Goal: Transaction & Acquisition: Purchase product/service

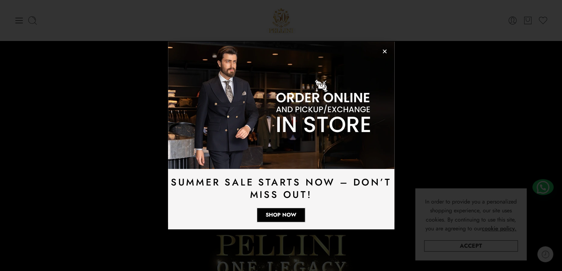
click at [384, 53] on icon "Close" at bounding box center [384, 51] width 5 height 5
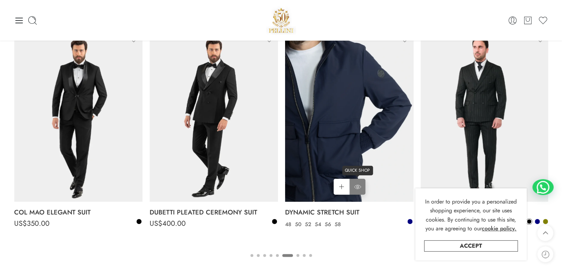
scroll to position [1203, 0]
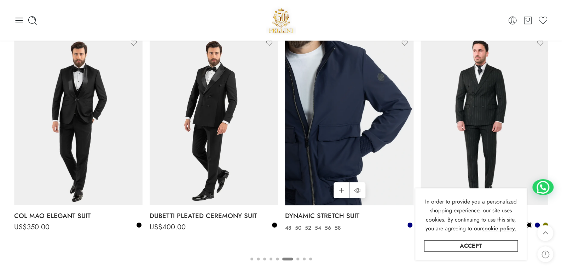
click at [333, 137] on img at bounding box center [349, 119] width 128 height 171
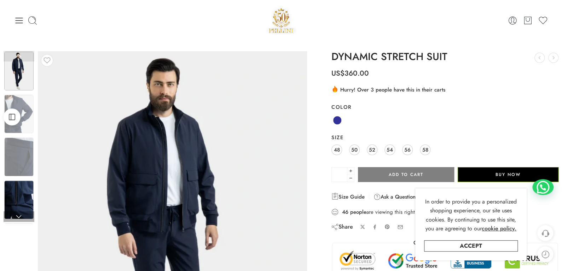
click at [21, 208] on img at bounding box center [18, 200] width 29 height 39
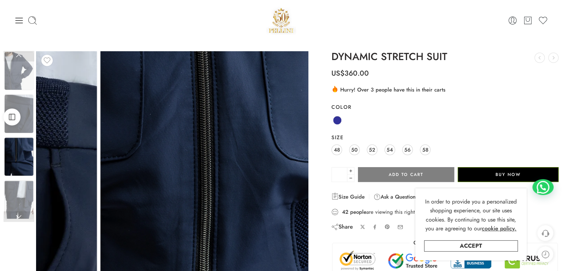
drag, startPoint x: 156, startPoint y: 127, endPoint x: 228, endPoint y: 139, distance: 72.5
click at [228, 139] on img at bounding box center [237, 247] width 318 height 425
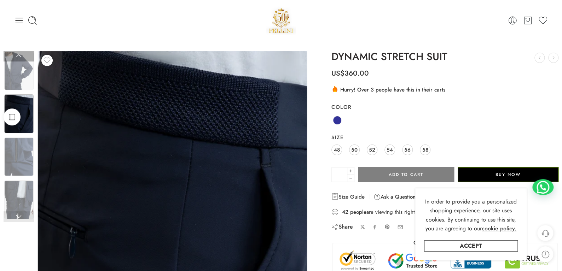
click at [22, 104] on img at bounding box center [18, 113] width 29 height 39
click at [22, 85] on img at bounding box center [18, 71] width 29 height 39
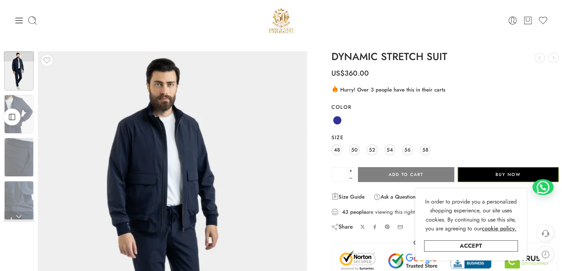
click at [419, 56] on h1 "DYNAMIC STRETCH SUIT" at bounding box center [444, 56] width 227 height 11
drag, startPoint x: 25, startPoint y: 25, endPoint x: 22, endPoint y: 23, distance: 4.1
click at [25, 24] on div at bounding box center [103, 21] width 178 height 10
click at [21, 22] on icon at bounding box center [19, 21] width 10 height 10
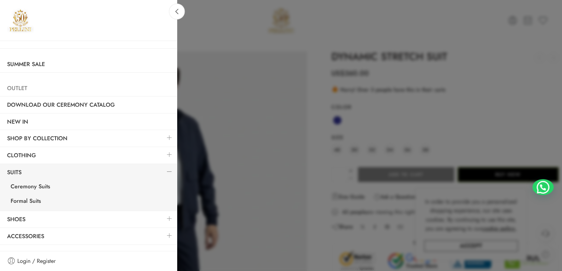
click at [28, 90] on link "Outlet" at bounding box center [88, 88] width 177 height 16
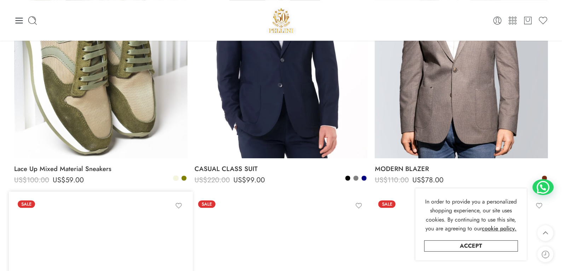
scroll to position [141, 0]
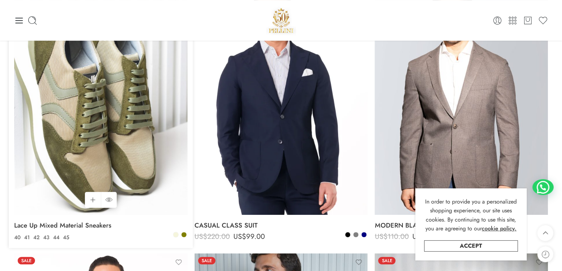
click at [68, 132] on img at bounding box center [100, 99] width 173 height 231
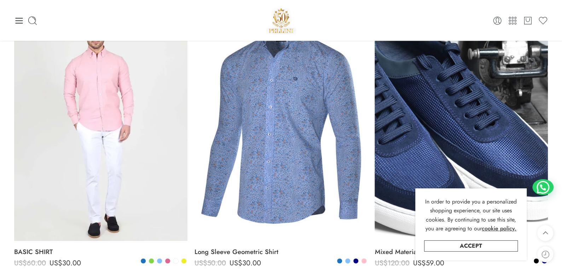
scroll to position [636, 0]
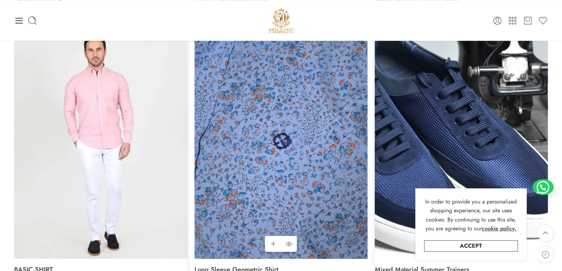
click at [244, 177] on img at bounding box center [281, 143] width 173 height 231
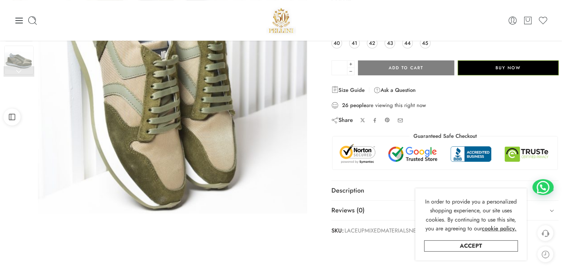
scroll to position [106, 0]
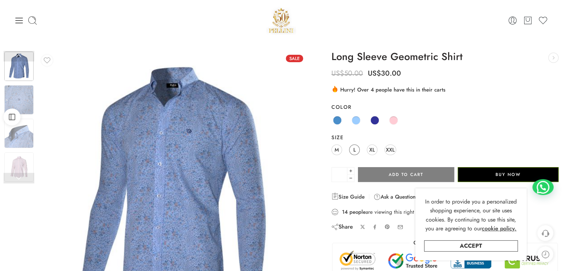
click at [352, 151] on link "L" at bounding box center [354, 150] width 11 height 11
click at [418, 173] on button "Add to cart" at bounding box center [406, 174] width 96 height 15
click at [25, 160] on img at bounding box center [18, 166] width 29 height 29
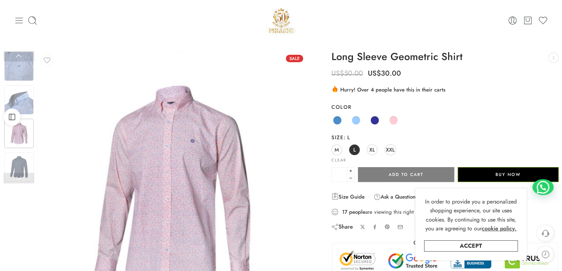
click at [19, 18] on icon at bounding box center [19, 21] width 7 height 6
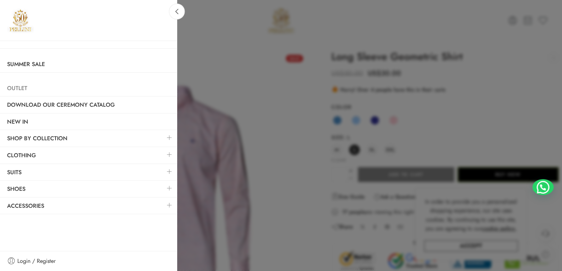
click at [34, 87] on link "Outlet" at bounding box center [88, 88] width 177 height 16
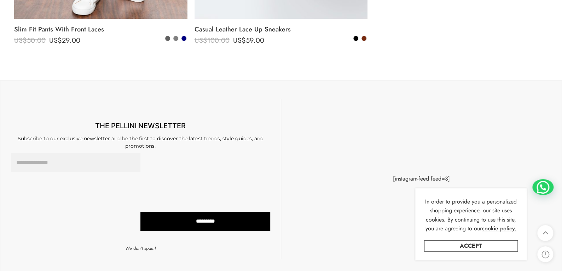
scroll to position [1203, 0]
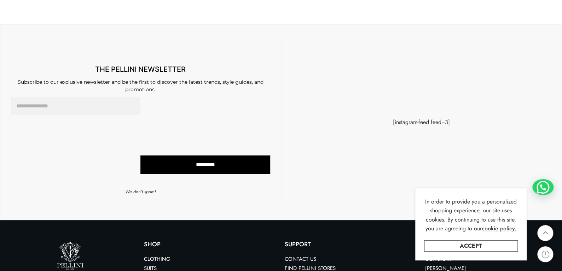
click at [181, 168] on input "*********" at bounding box center [204, 165] width 129 height 19
click at [85, 105] on input "Email Address *" at bounding box center [75, 106] width 129 height 19
click at [197, 176] on div "This field is required. *********" at bounding box center [204, 139] width 129 height 85
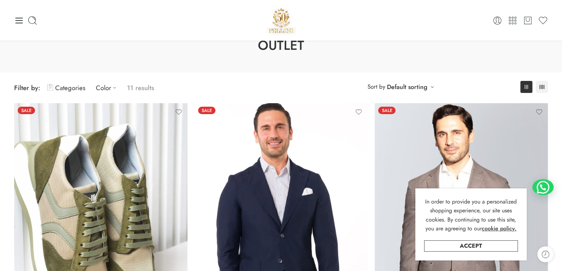
scroll to position [0, 0]
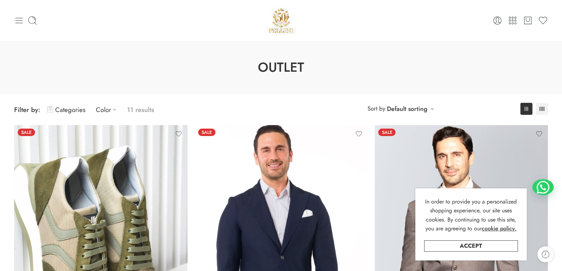
click at [18, 23] on icon at bounding box center [19, 21] width 7 height 6
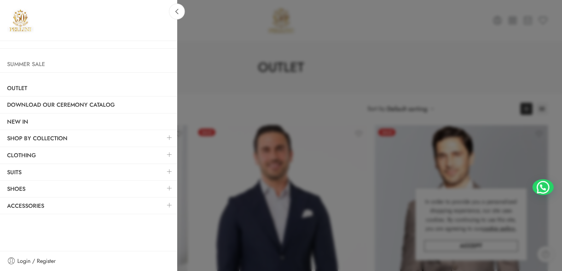
click at [32, 60] on link "Summer Sale" at bounding box center [88, 64] width 177 height 16
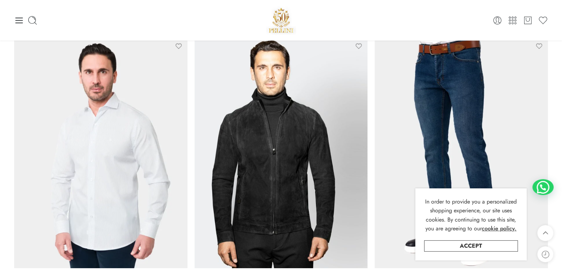
scroll to position [4988, 0]
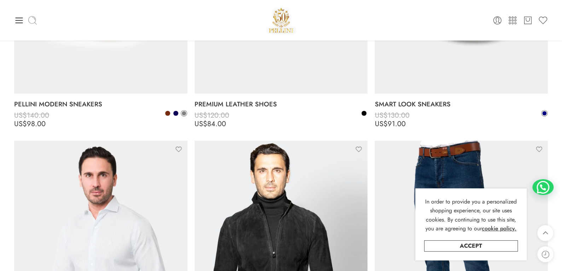
click at [35, 19] on icon at bounding box center [33, 21] width 10 height 10
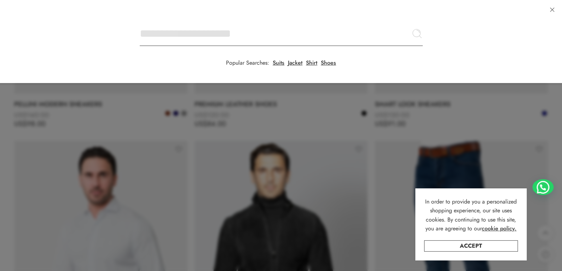
click at [140, 21] on input "Search here" at bounding box center [281, 33] width 283 height 25
type input "******"
click button "Search" at bounding box center [0, 0] width 0 height 0
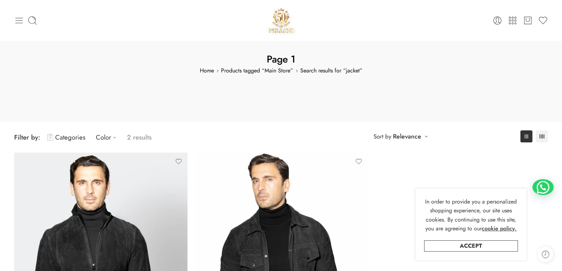
click at [21, 18] on icon at bounding box center [19, 21] width 10 height 10
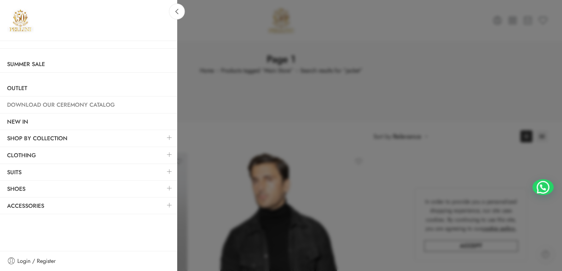
click at [66, 107] on link "Download Our Ceremony Catalog" at bounding box center [88, 105] width 177 height 16
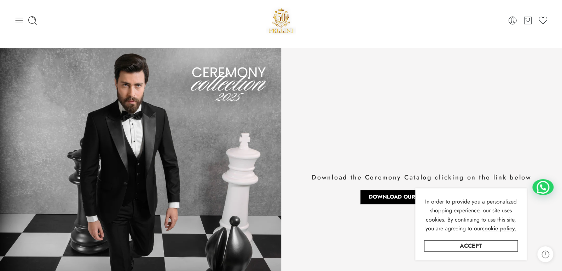
click at [19, 21] on icon at bounding box center [19, 21] width 10 height 10
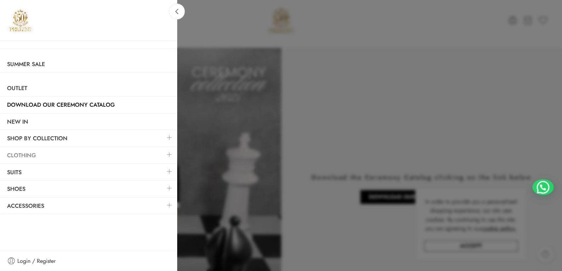
click at [36, 159] on link "Clothing" at bounding box center [88, 156] width 177 height 16
click at [34, 155] on link "Clothing" at bounding box center [88, 156] width 177 height 16
click at [168, 154] on link at bounding box center [169, 154] width 15 height 15
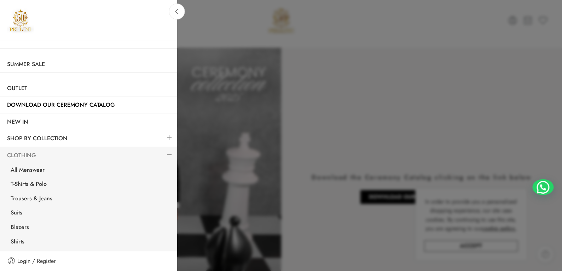
click at [26, 155] on link "Clothing" at bounding box center [88, 156] width 177 height 16
click at [37, 172] on link "All Menswear" at bounding box center [90, 171] width 173 height 15
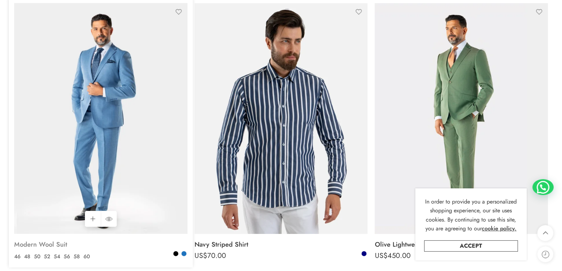
scroll to position [1061, 0]
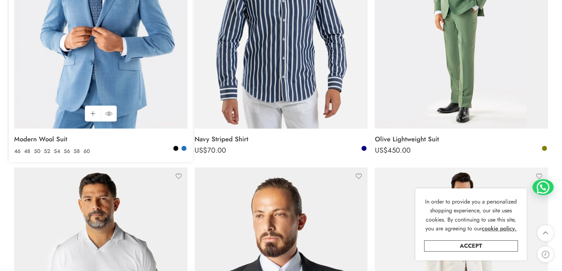
click at [58, 108] on img at bounding box center [100, 13] width 173 height 231
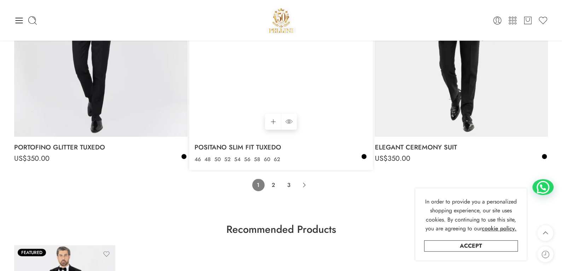
scroll to position [5483, 0]
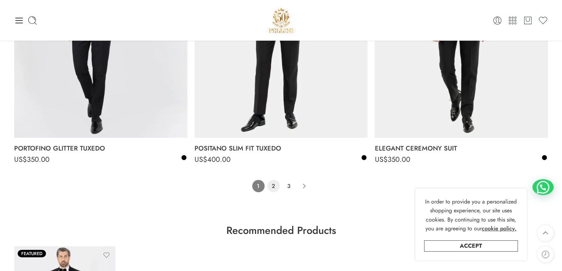
click at [272, 184] on link "2" at bounding box center [273, 186] width 12 height 12
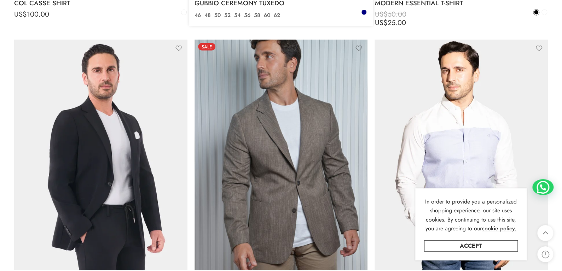
scroll to position [3770, 0]
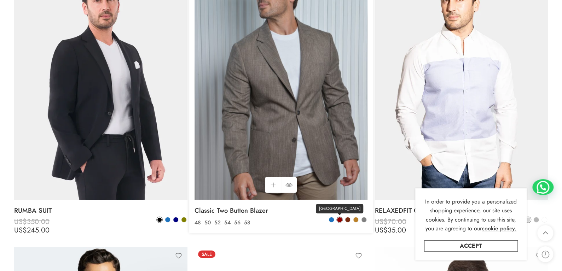
click at [339, 218] on span at bounding box center [339, 220] width 5 height 5
click at [337, 218] on span at bounding box center [339, 220] width 4 height 4
click at [349, 220] on span at bounding box center [347, 220] width 5 height 5
click at [355, 213] on link "Classic Two Button Blazer" at bounding box center [281, 211] width 173 height 14
click at [356, 218] on span at bounding box center [355, 220] width 5 height 5
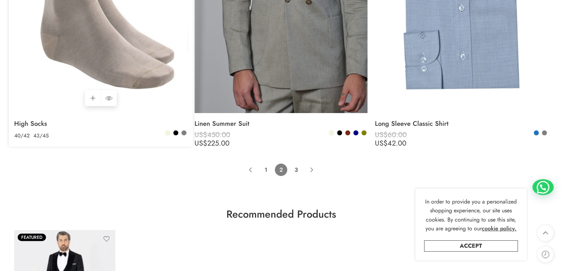
scroll to position [5609, 0]
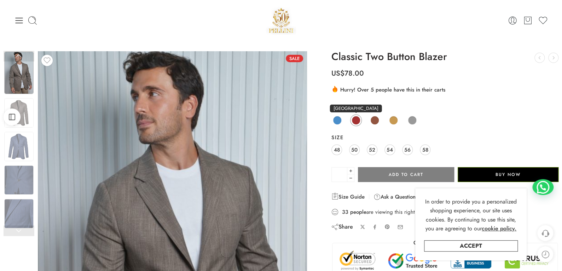
click at [359, 122] on span at bounding box center [356, 120] width 9 height 9
click at [357, 121] on span at bounding box center [356, 120] width 9 height 9
click at [370, 119] on span at bounding box center [374, 120] width 9 height 9
click at [393, 119] on span at bounding box center [393, 120] width 9 height 9
click at [410, 119] on span at bounding box center [412, 120] width 9 height 9
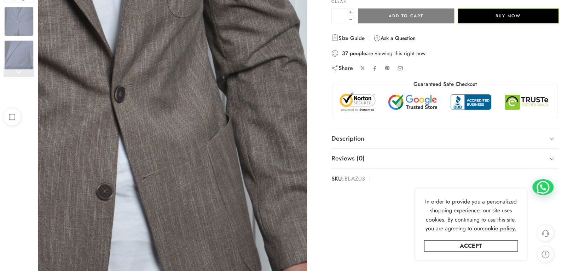
scroll to position [177, 0]
